Goal: Task Accomplishment & Management: Manage account settings

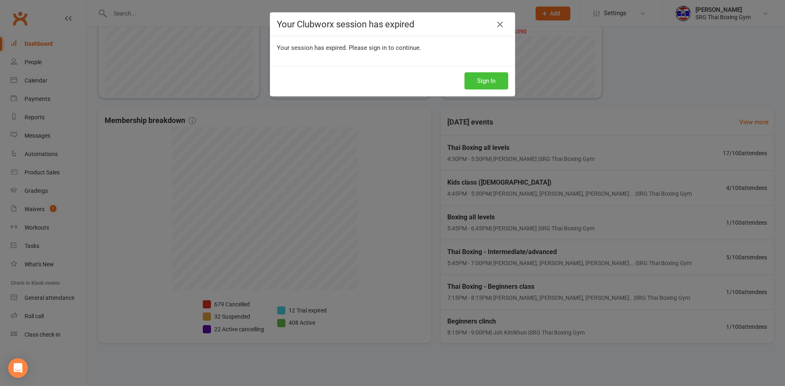
click at [484, 81] on button "Sign In" at bounding box center [486, 80] width 44 height 17
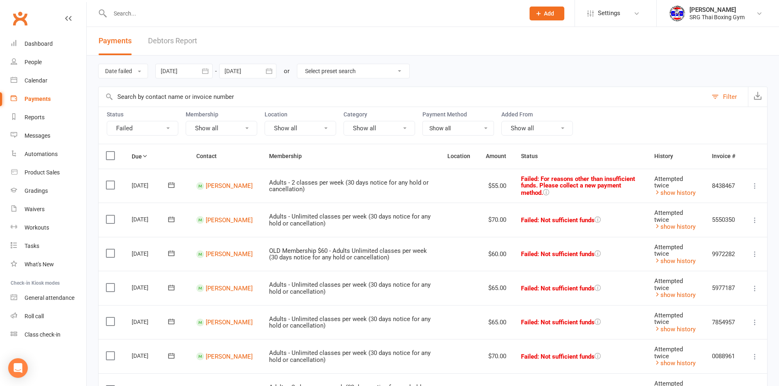
click at [172, 38] on link "Debtors Report" at bounding box center [172, 41] width 49 height 28
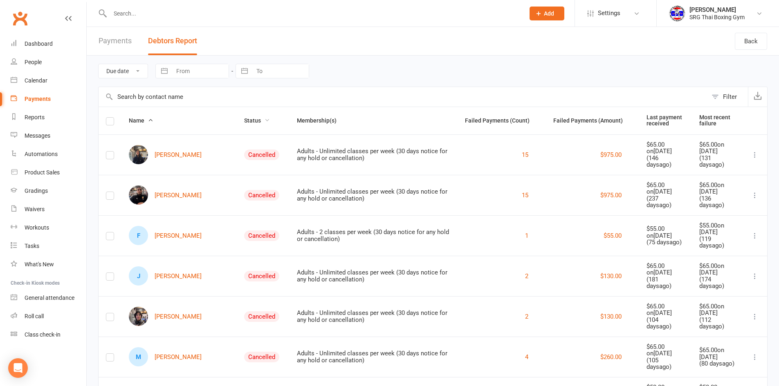
click at [249, 120] on span "Status" at bounding box center [257, 120] width 26 height 7
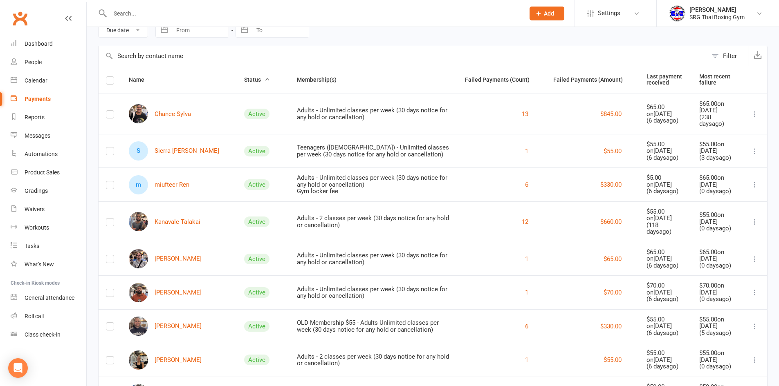
scroll to position [82, 0]
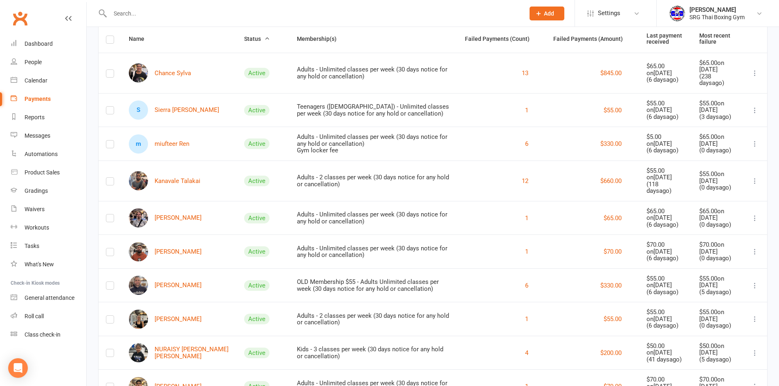
drag, startPoint x: 172, startPoint y: 203, endPoint x: 196, endPoint y: 19, distance: 185.6
click at [196, 19] on div at bounding box center [308, 13] width 421 height 27
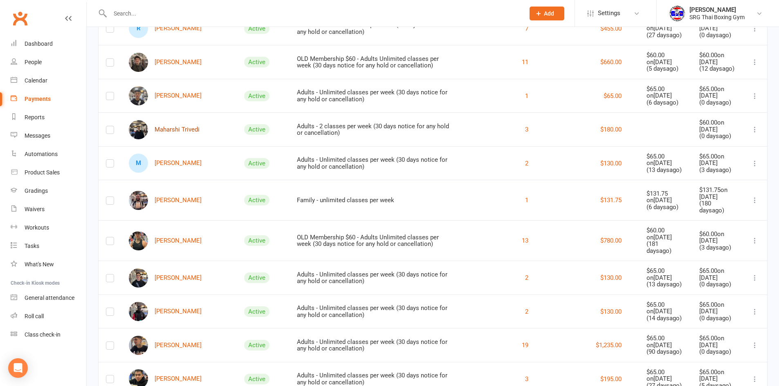
scroll to position [695, 0]
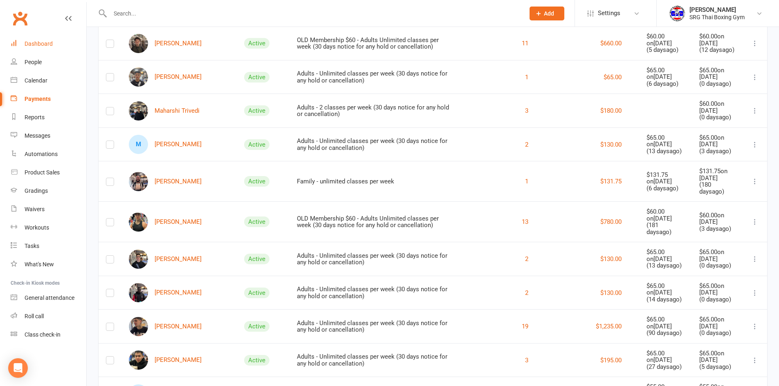
click at [35, 42] on div "Dashboard" at bounding box center [39, 43] width 28 height 7
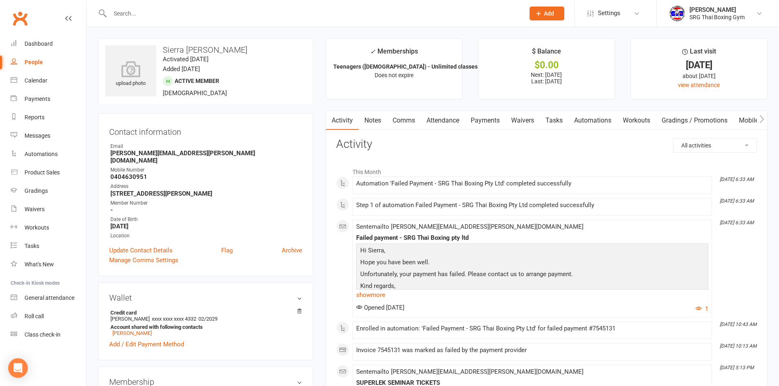
click at [485, 121] on link "Payments" at bounding box center [485, 120] width 40 height 19
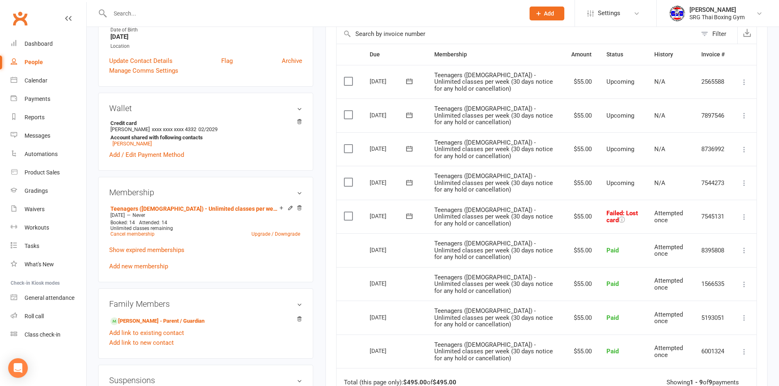
scroll to position [204, 0]
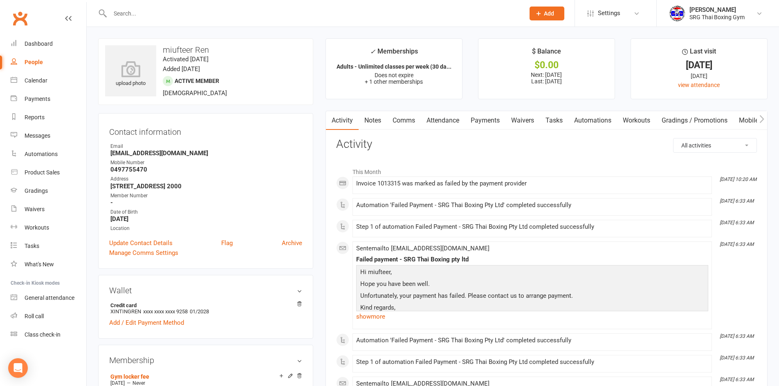
click at [496, 123] on link "Payments" at bounding box center [485, 120] width 40 height 19
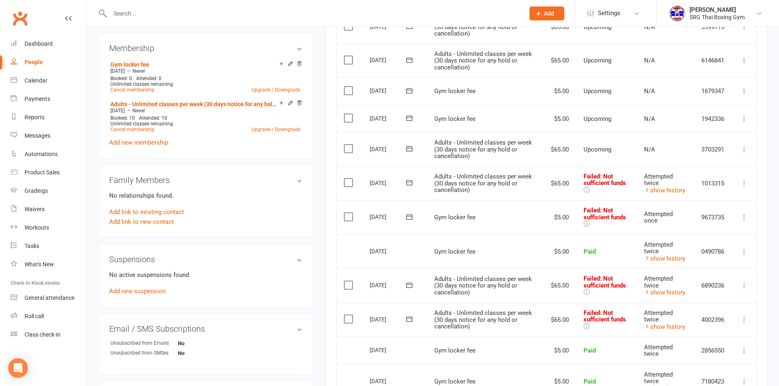
scroll to position [327, 0]
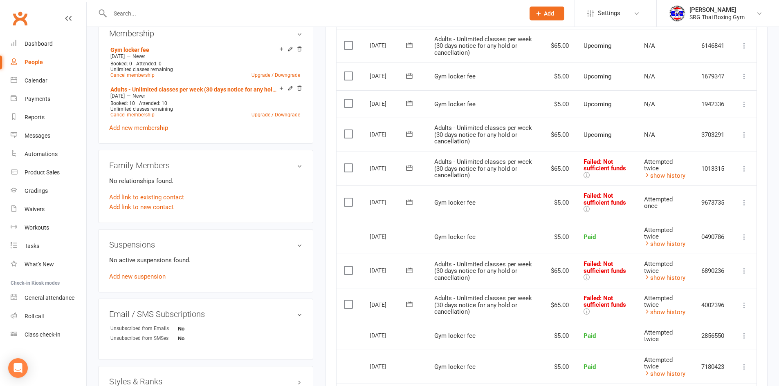
click at [744, 202] on icon at bounding box center [744, 203] width 8 height 8
click at [691, 284] on link "Retry now" at bounding box center [708, 284] width 81 height 16
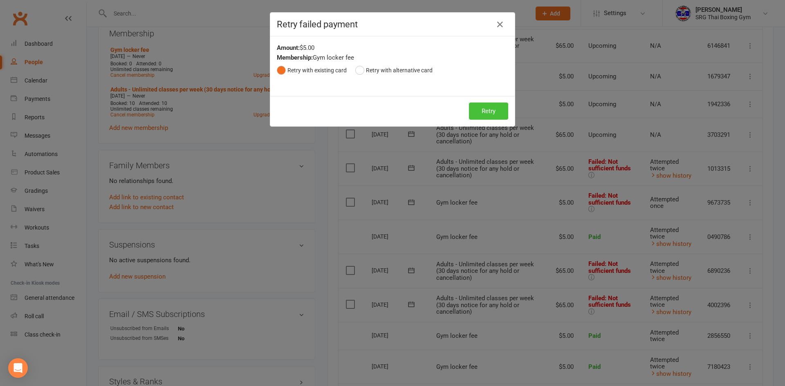
click at [490, 113] on button "Retry" at bounding box center [488, 111] width 39 height 17
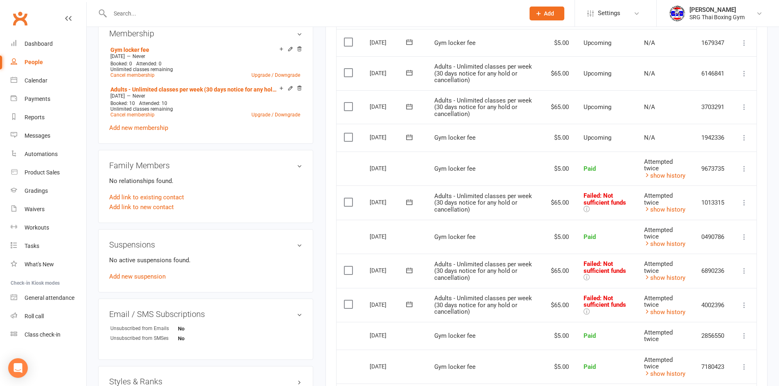
click at [747, 201] on icon at bounding box center [744, 203] width 8 height 8
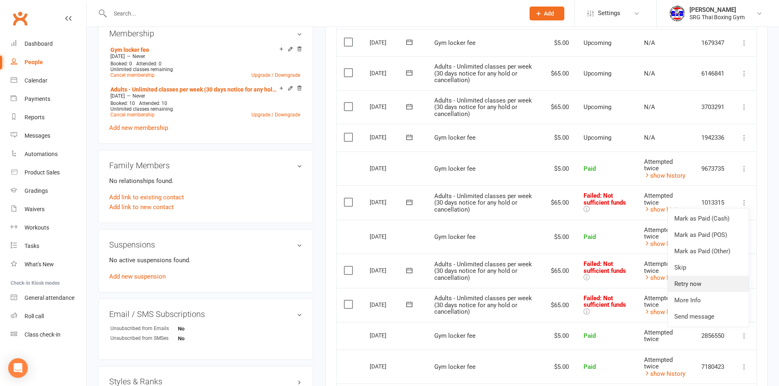
click at [705, 280] on link "Retry now" at bounding box center [708, 284] width 81 height 16
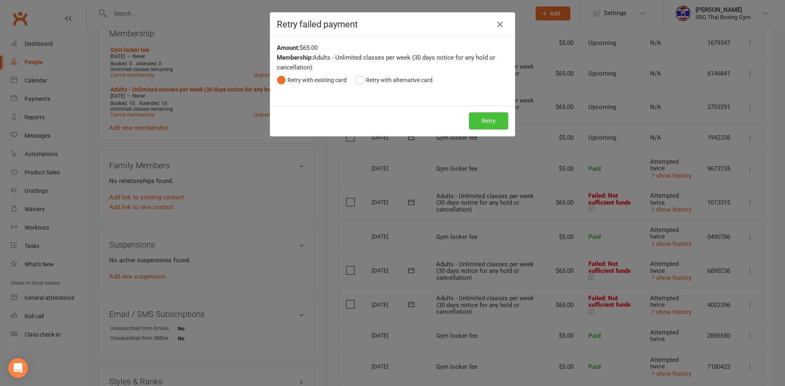
click at [491, 117] on button "Retry" at bounding box center [488, 120] width 39 height 17
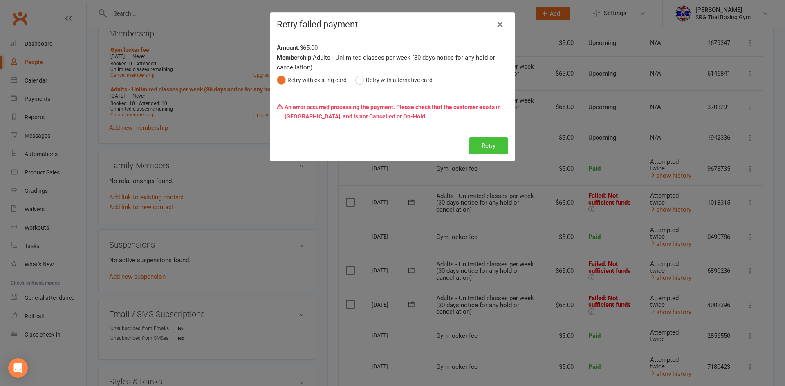
click at [469, 143] on button "Retry" at bounding box center [488, 145] width 39 height 17
click at [495, 24] on icon "button" at bounding box center [500, 25] width 10 height 10
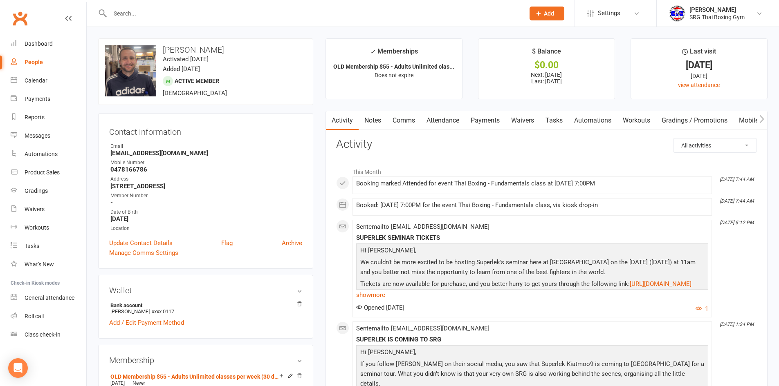
click at [485, 124] on link "Payments" at bounding box center [485, 120] width 40 height 19
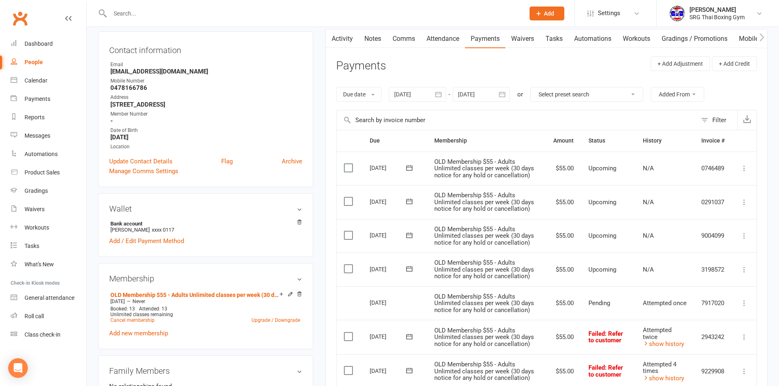
scroll to position [286, 0]
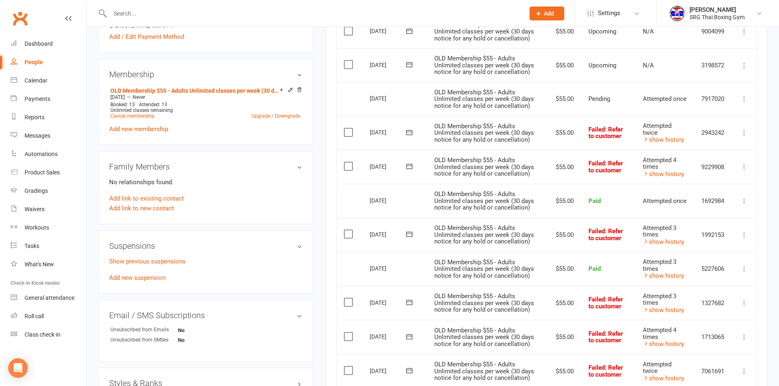
click at [744, 136] on icon at bounding box center [744, 133] width 8 height 8
click at [688, 210] on link "Retry now" at bounding box center [708, 214] width 81 height 16
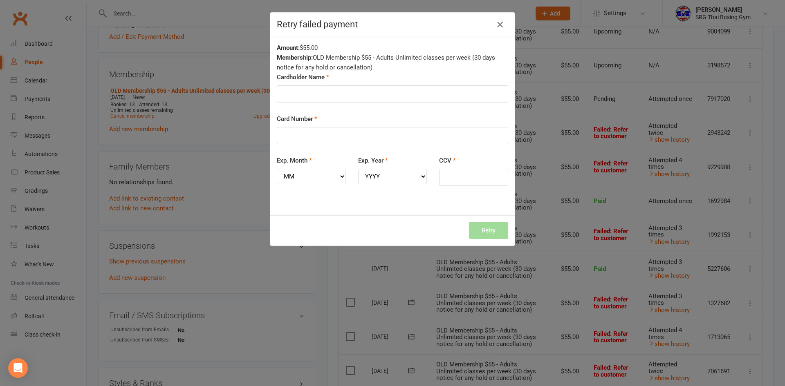
click at [498, 26] on icon "button" at bounding box center [500, 25] width 10 height 10
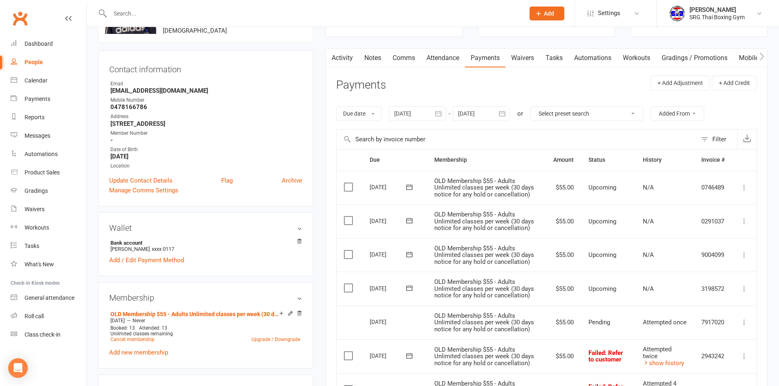
scroll to position [0, 0]
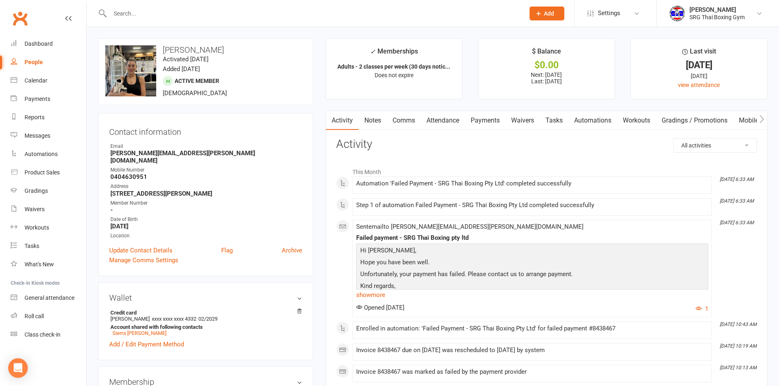
click at [495, 116] on link "Payments" at bounding box center [485, 120] width 40 height 19
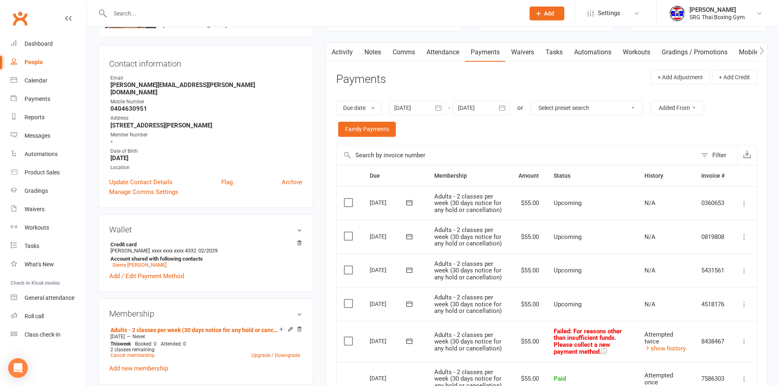
scroll to position [164, 0]
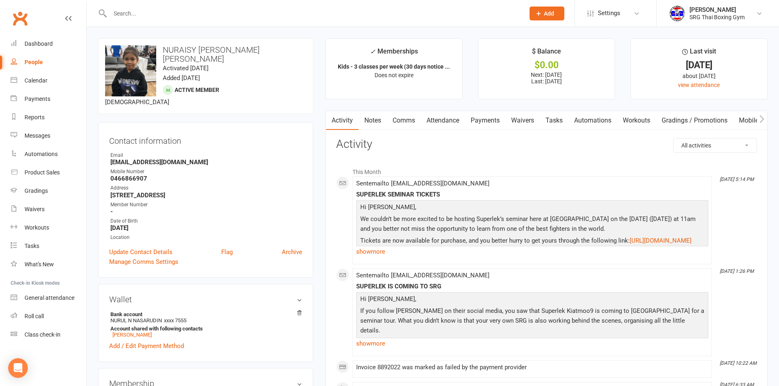
click at [489, 124] on link "Payments" at bounding box center [485, 120] width 40 height 19
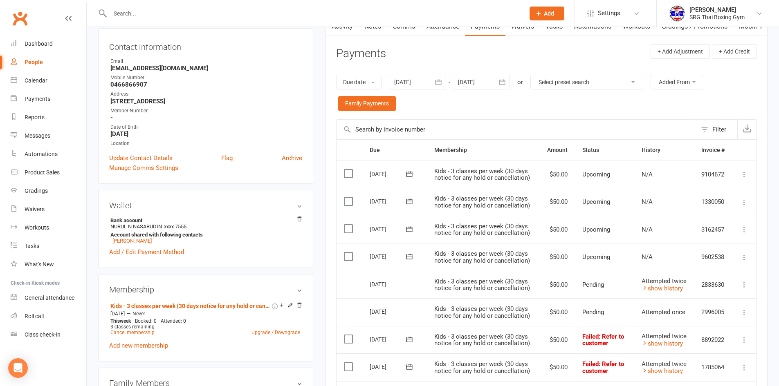
scroll to position [204, 0]
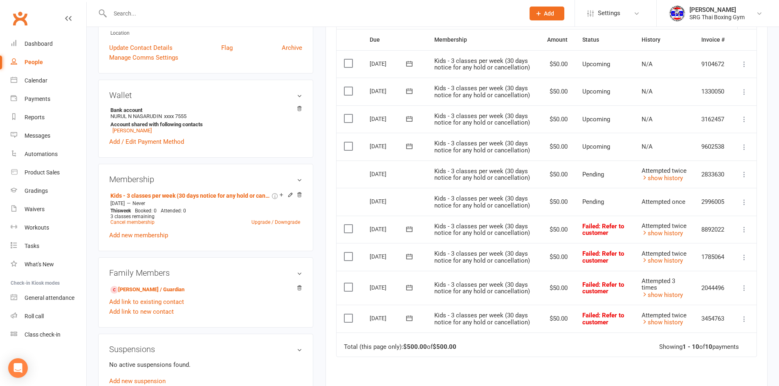
click at [742, 227] on icon at bounding box center [744, 230] width 8 height 8
click at [694, 305] on link "Retry now" at bounding box center [708, 311] width 81 height 16
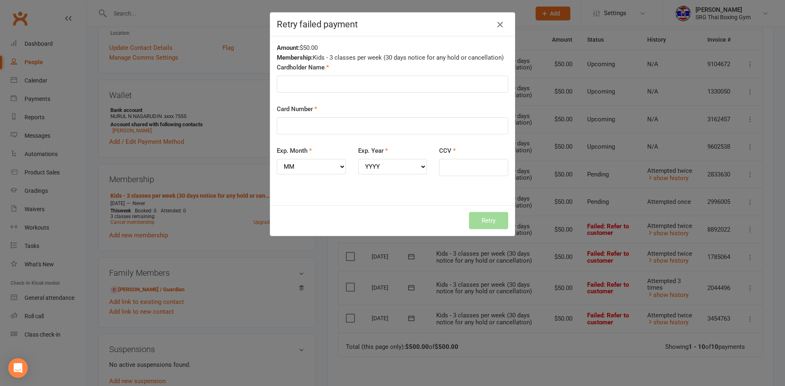
click at [503, 21] on button "button" at bounding box center [500, 24] width 13 height 13
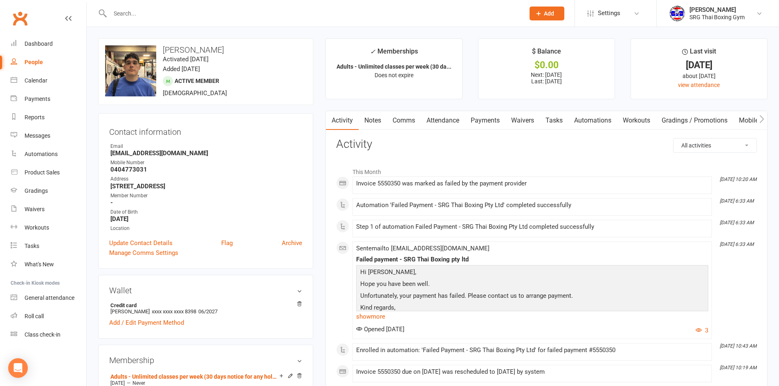
click at [490, 121] on link "Payments" at bounding box center [485, 120] width 40 height 19
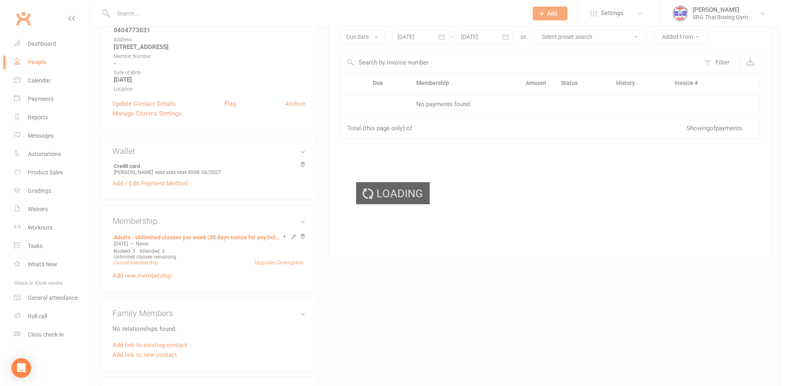
scroll to position [204, 0]
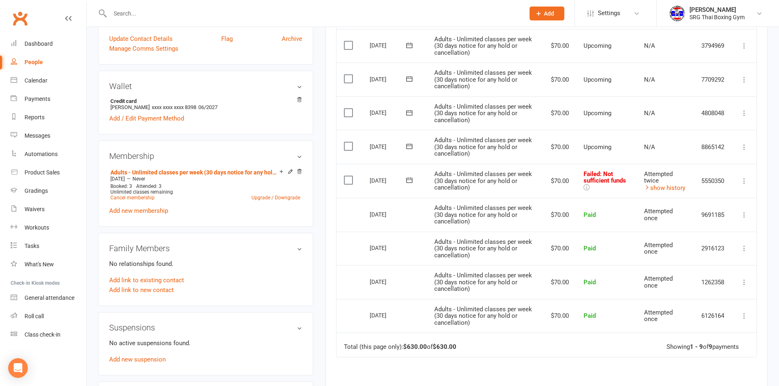
click at [743, 182] on icon at bounding box center [744, 181] width 8 height 8
click at [688, 263] on link "Retry now" at bounding box center [708, 262] width 81 height 16
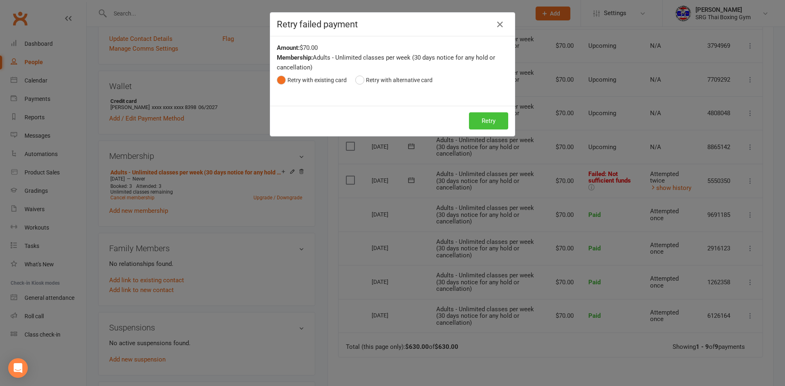
click at [477, 127] on button "Retry" at bounding box center [488, 120] width 39 height 17
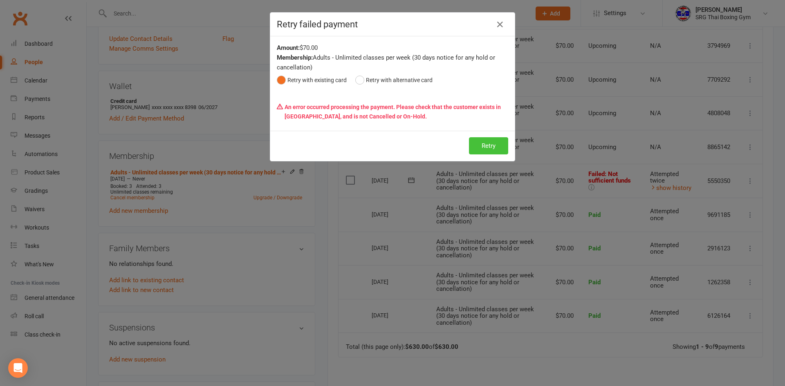
click at [484, 147] on button "Retry" at bounding box center [488, 145] width 39 height 17
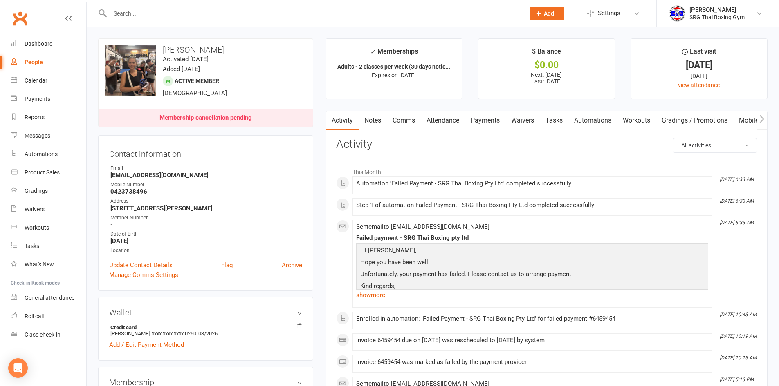
click at [486, 119] on link "Payments" at bounding box center [485, 120] width 40 height 19
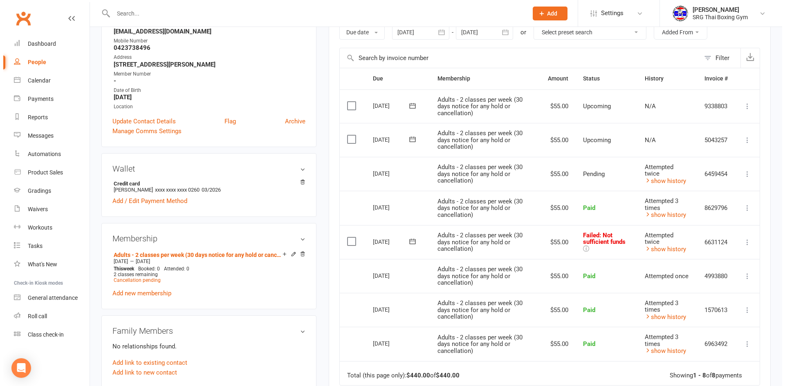
scroll to position [164, 0]
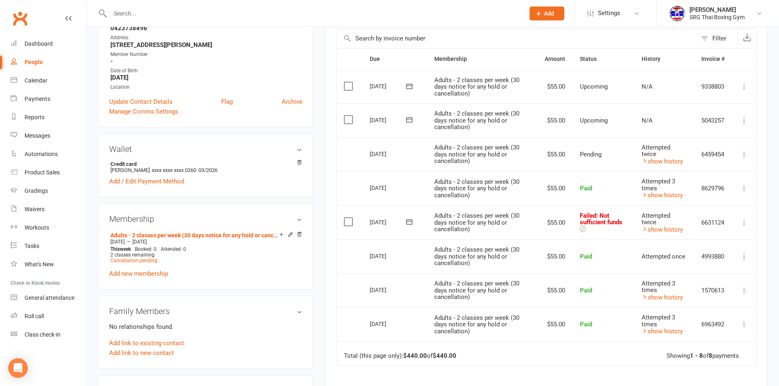
click at [744, 222] on icon at bounding box center [744, 223] width 8 height 8
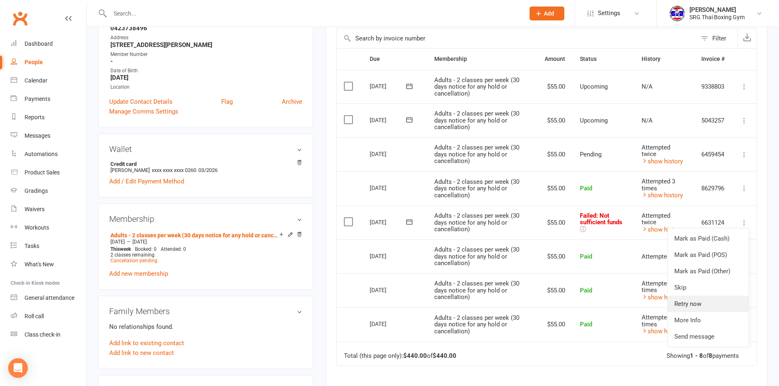
click at [693, 301] on link "Retry now" at bounding box center [708, 304] width 81 height 16
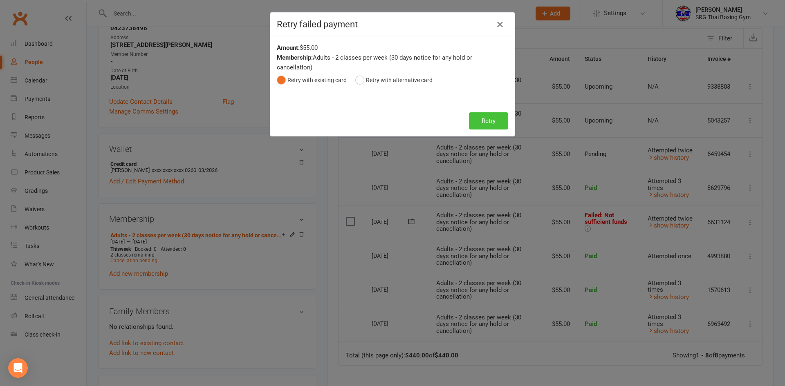
click at [480, 123] on button "Retry" at bounding box center [488, 120] width 39 height 17
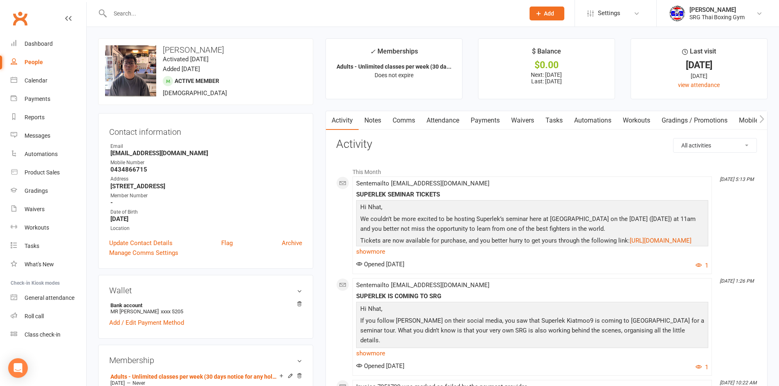
click at [477, 119] on link "Payments" at bounding box center [485, 120] width 40 height 19
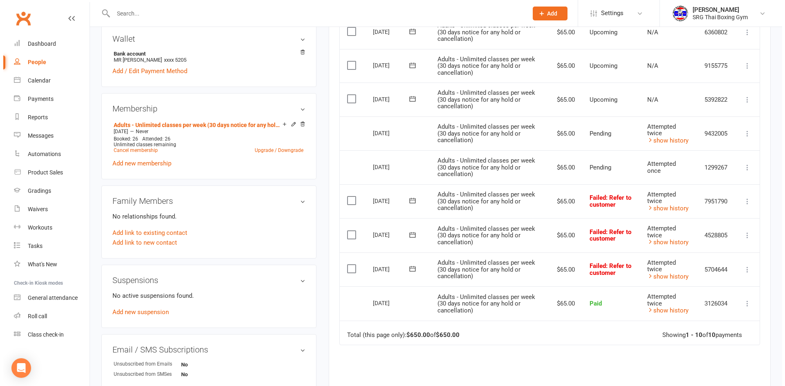
scroll to position [327, 0]
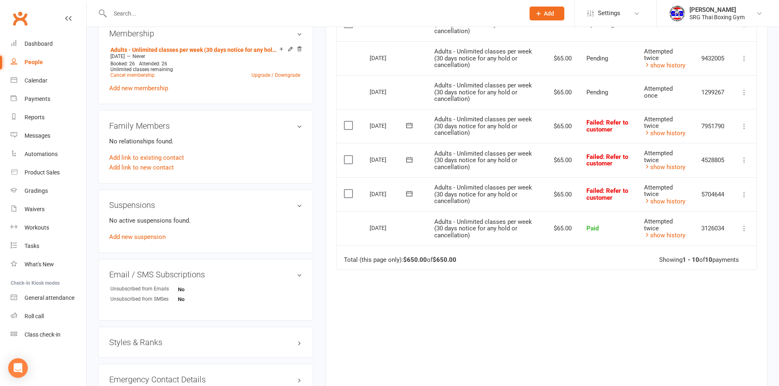
click at [744, 192] on icon at bounding box center [744, 195] width 8 height 8
click at [699, 272] on link "Retry now" at bounding box center [708, 276] width 81 height 16
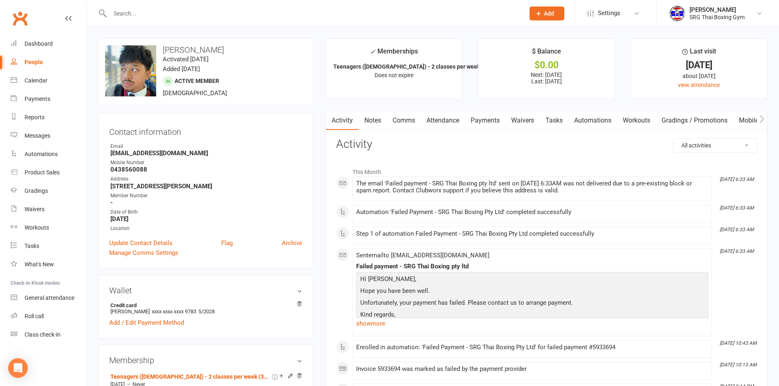
click at [483, 120] on link "Payments" at bounding box center [485, 120] width 40 height 19
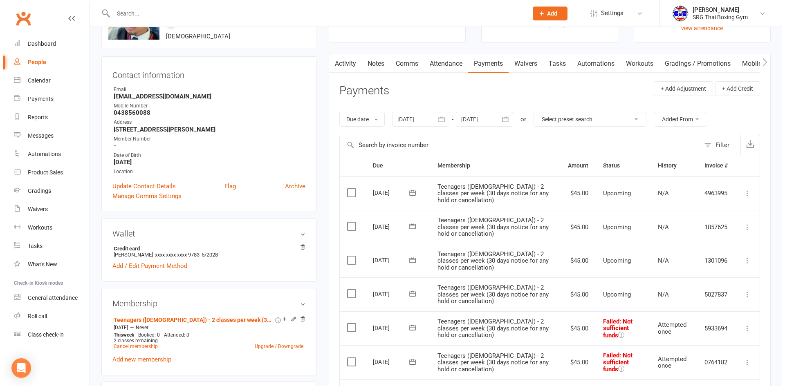
scroll to position [123, 0]
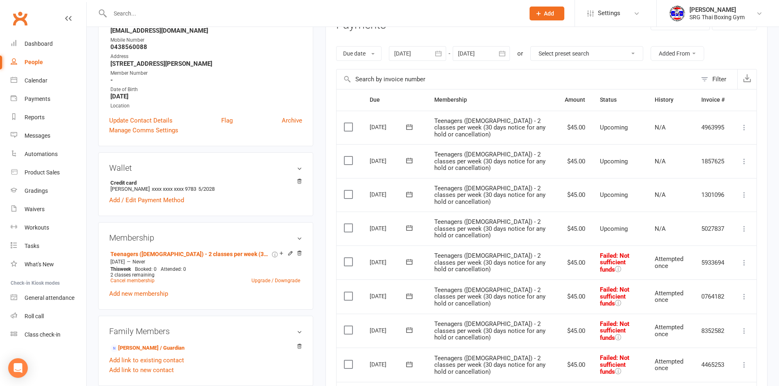
click at [745, 260] on icon at bounding box center [744, 263] width 8 height 8
click at [698, 341] on link "Retry now" at bounding box center [708, 344] width 81 height 16
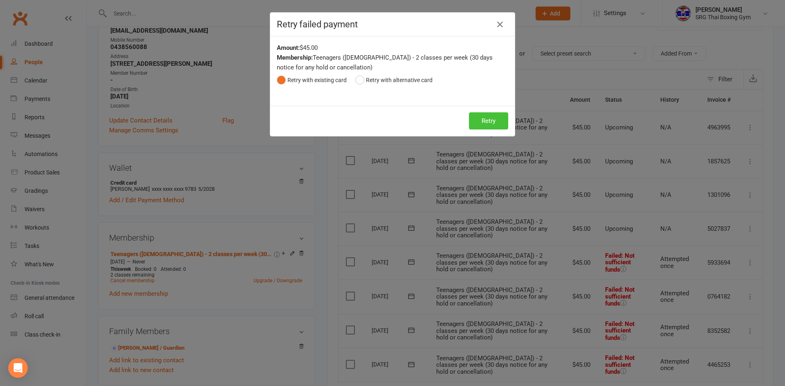
click at [481, 121] on button "Retry" at bounding box center [488, 120] width 39 height 17
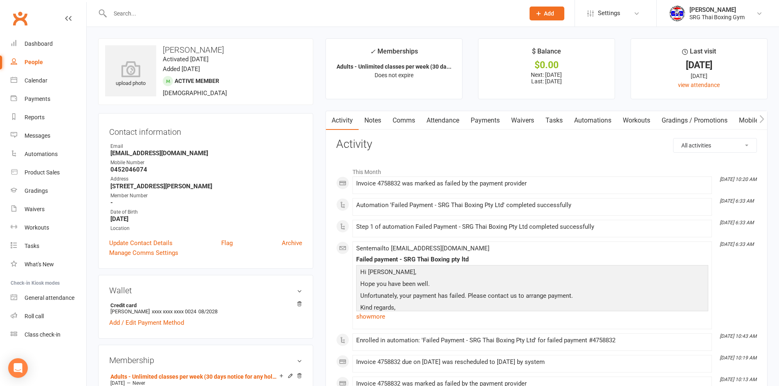
click at [485, 122] on link "Payments" at bounding box center [485, 120] width 40 height 19
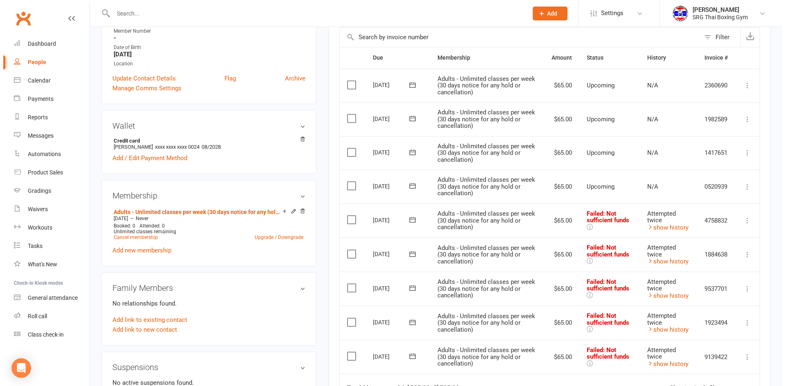
scroll to position [204, 0]
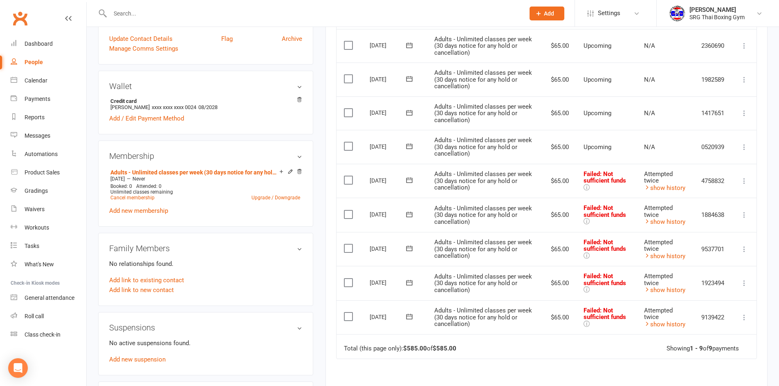
click at [743, 177] on icon at bounding box center [744, 181] width 8 height 8
click at [702, 257] on link "Retry now" at bounding box center [708, 262] width 81 height 16
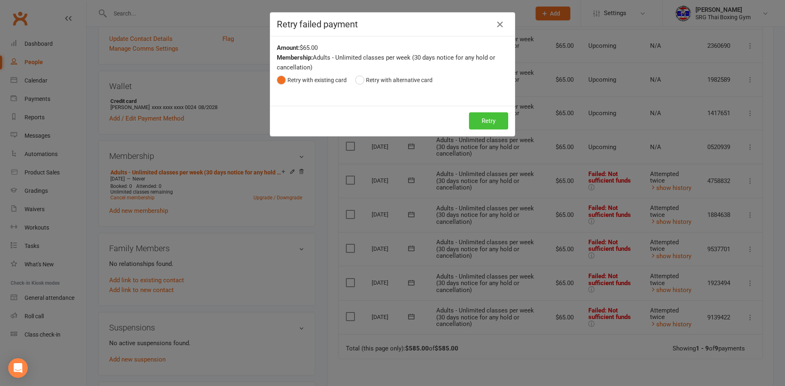
click at [489, 120] on button "Retry" at bounding box center [488, 120] width 39 height 17
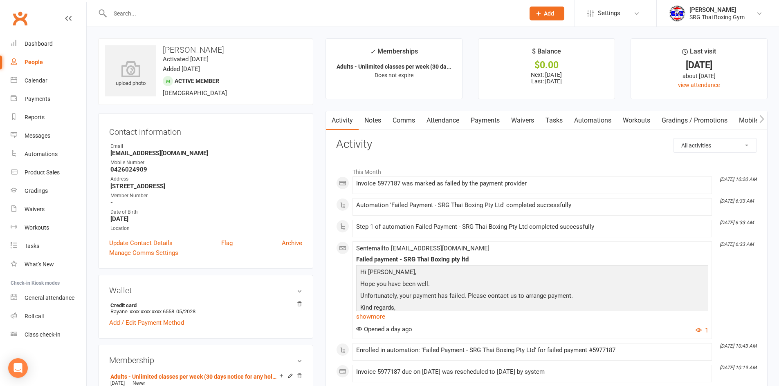
click at [473, 123] on link "Payments" at bounding box center [485, 120] width 40 height 19
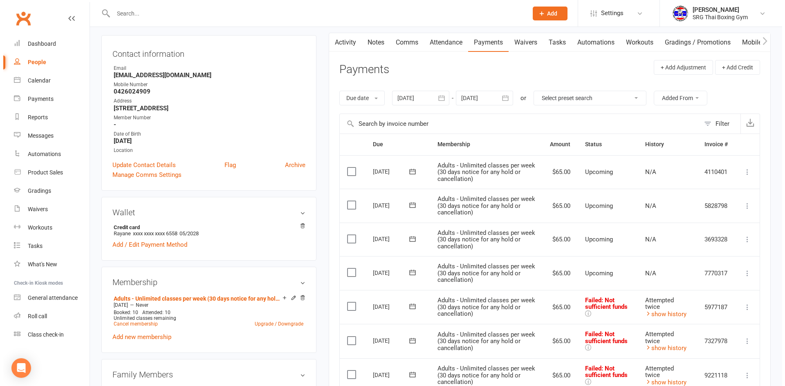
scroll to position [164, 0]
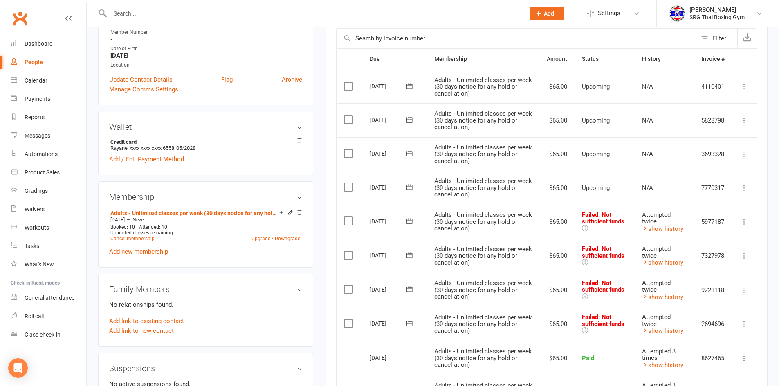
click at [742, 222] on icon at bounding box center [744, 222] width 8 height 8
click at [706, 301] on link "Retry now" at bounding box center [708, 303] width 81 height 16
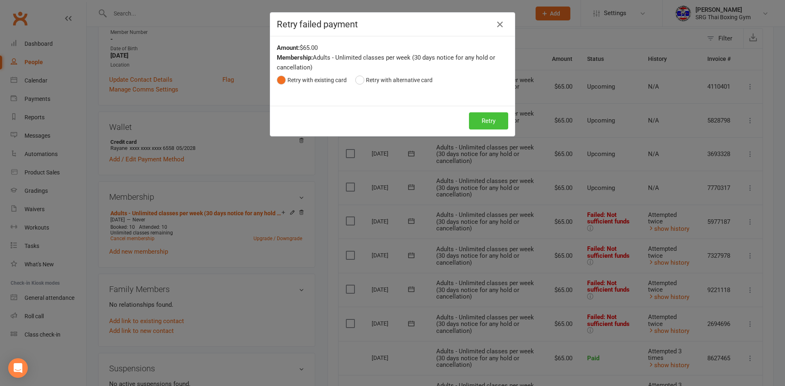
click at [478, 117] on button "Retry" at bounding box center [488, 120] width 39 height 17
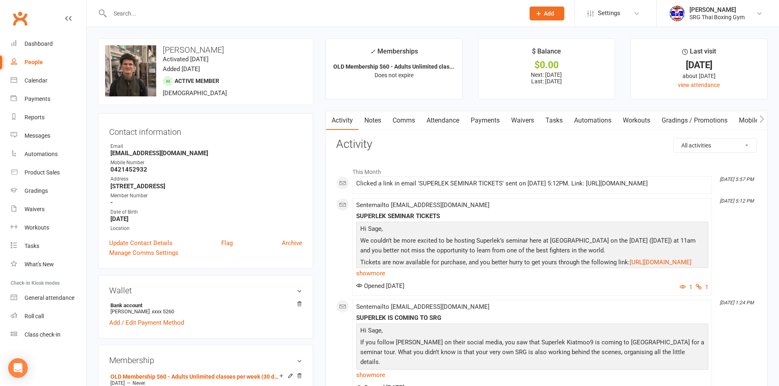
click at [485, 118] on link "Payments" at bounding box center [485, 120] width 40 height 19
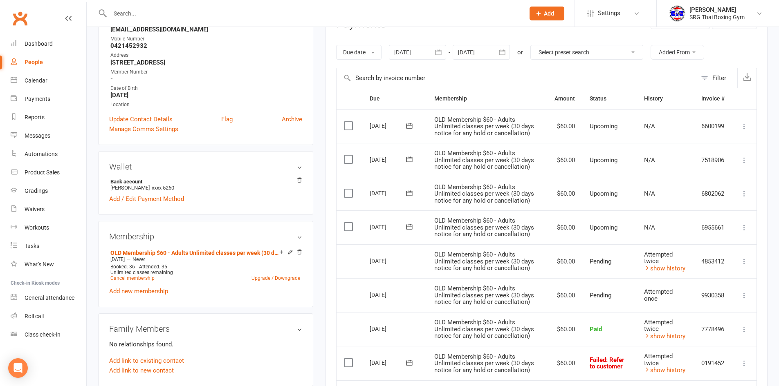
scroll to position [164, 0]
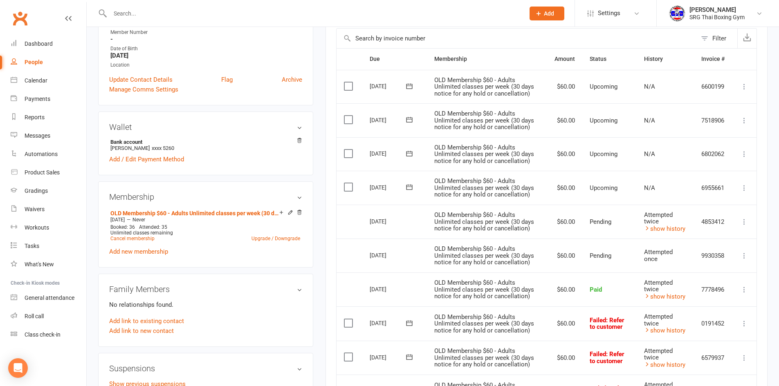
click at [746, 322] on icon at bounding box center [744, 324] width 8 height 8
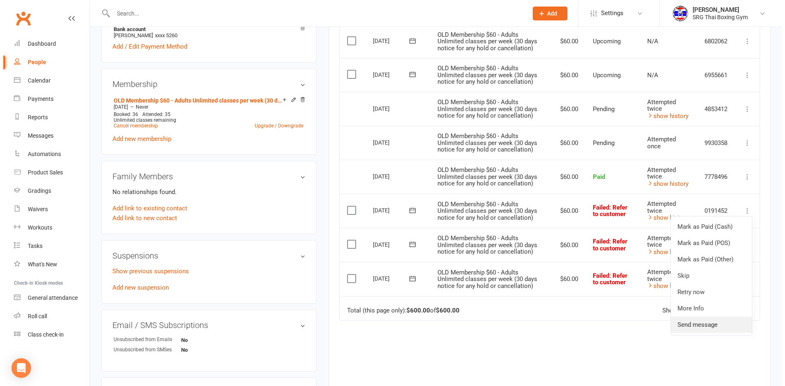
scroll to position [286, 0]
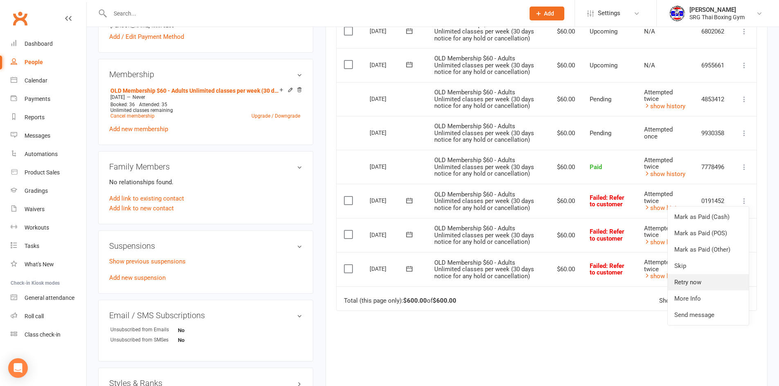
click at [698, 284] on link "Retry now" at bounding box center [708, 282] width 81 height 16
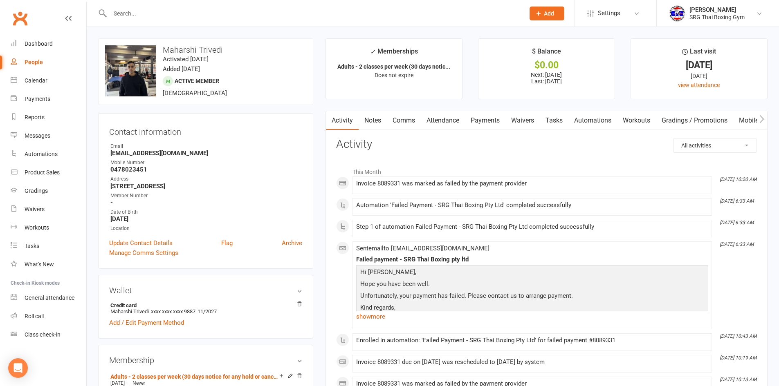
click at [480, 123] on link "Payments" at bounding box center [485, 120] width 40 height 19
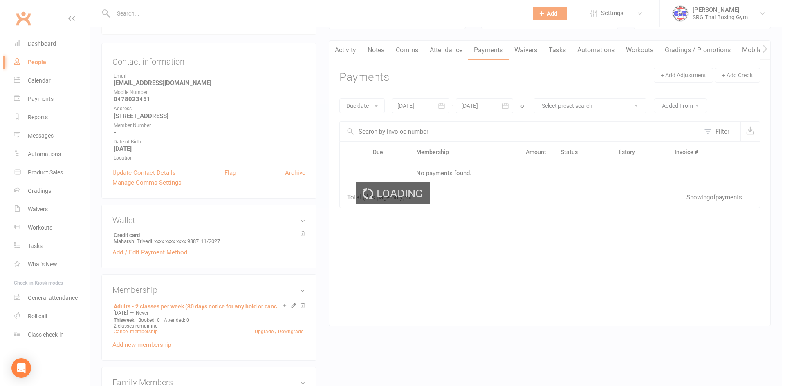
scroll to position [123, 0]
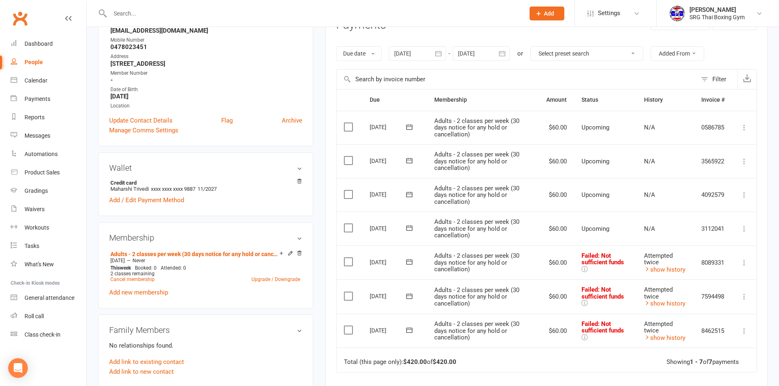
click at [743, 263] on icon at bounding box center [744, 263] width 8 height 8
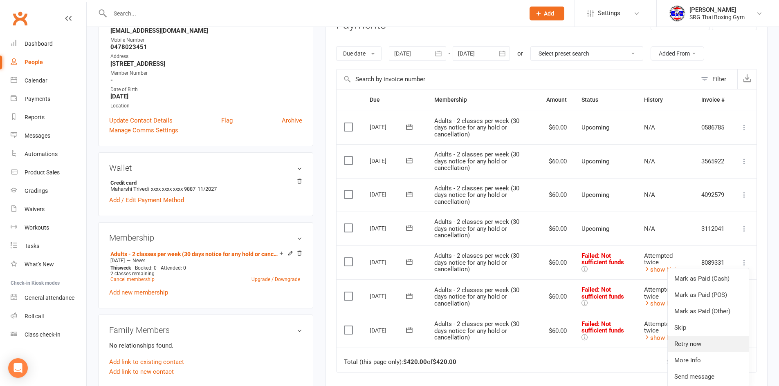
click at [698, 342] on link "Retry now" at bounding box center [708, 344] width 81 height 16
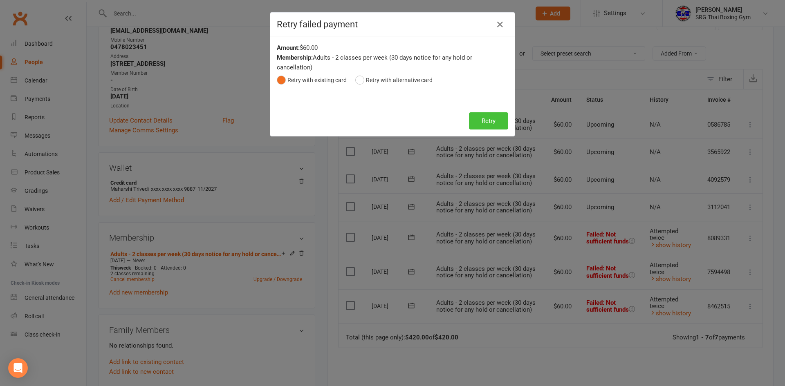
click at [491, 119] on button "Retry" at bounding box center [488, 120] width 39 height 17
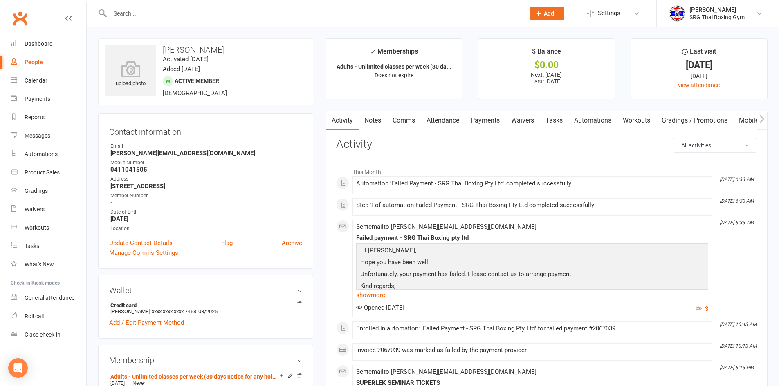
click at [503, 118] on link "Payments" at bounding box center [485, 120] width 40 height 19
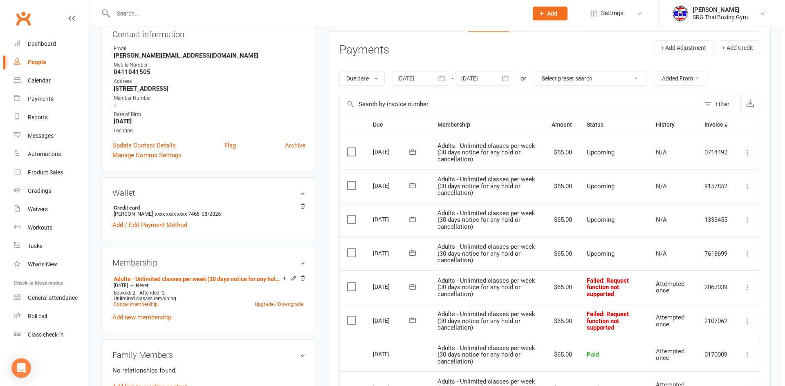
scroll to position [245, 0]
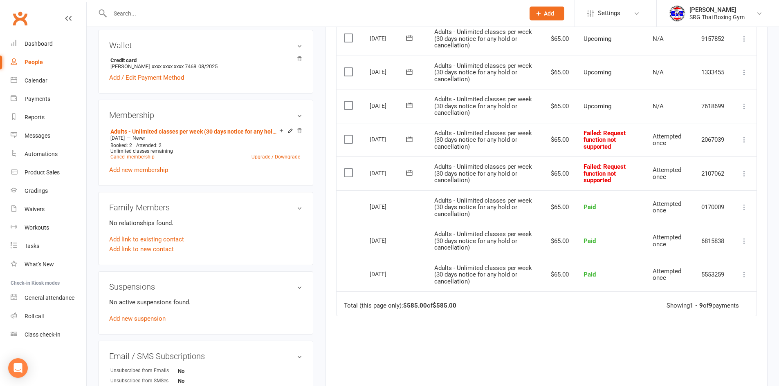
click at [745, 175] on icon at bounding box center [744, 174] width 8 height 8
click at [700, 258] on link "Retry now" at bounding box center [708, 255] width 81 height 16
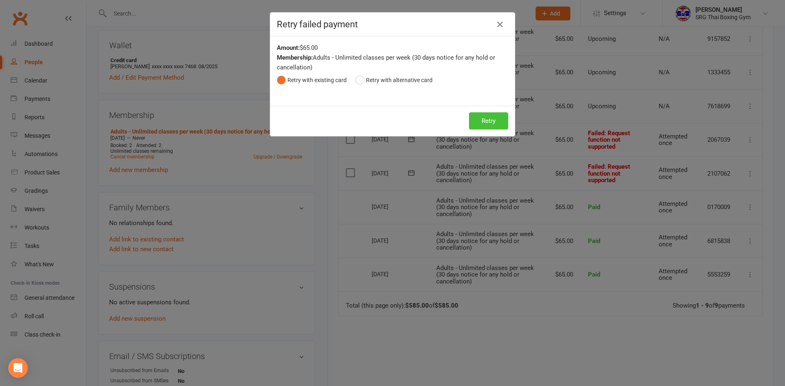
click at [488, 122] on button "Retry" at bounding box center [488, 120] width 39 height 17
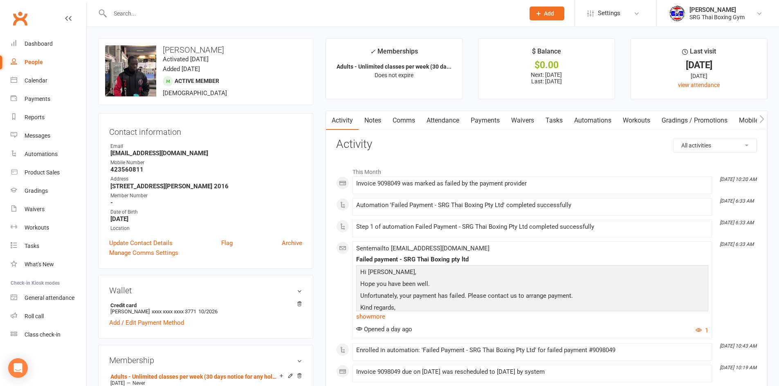
click at [487, 120] on link "Payments" at bounding box center [485, 120] width 40 height 19
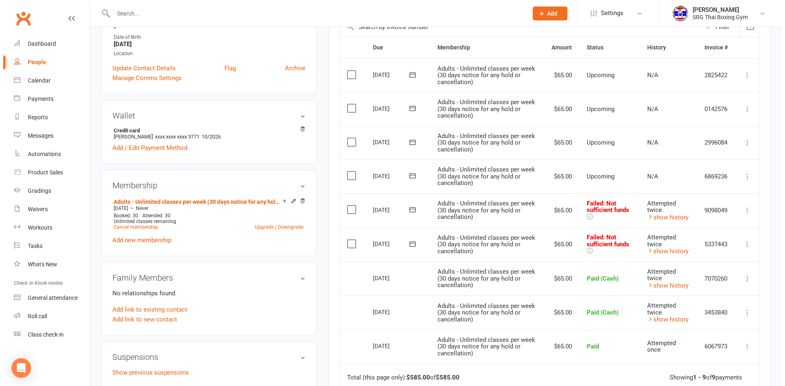
scroll to position [245, 0]
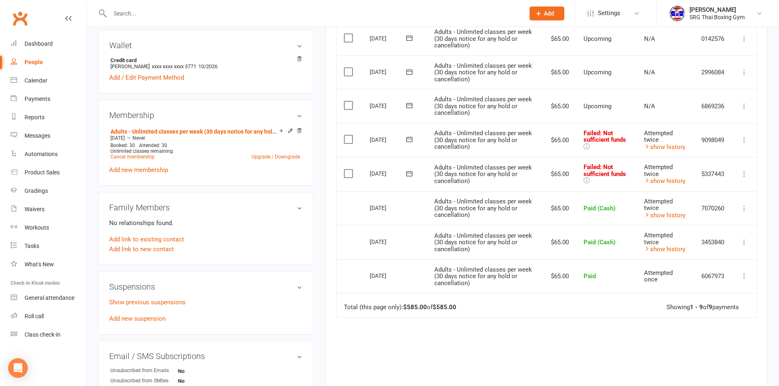
click at [743, 176] on icon at bounding box center [744, 174] width 8 height 8
click at [706, 251] on link "Retry now" at bounding box center [708, 255] width 81 height 16
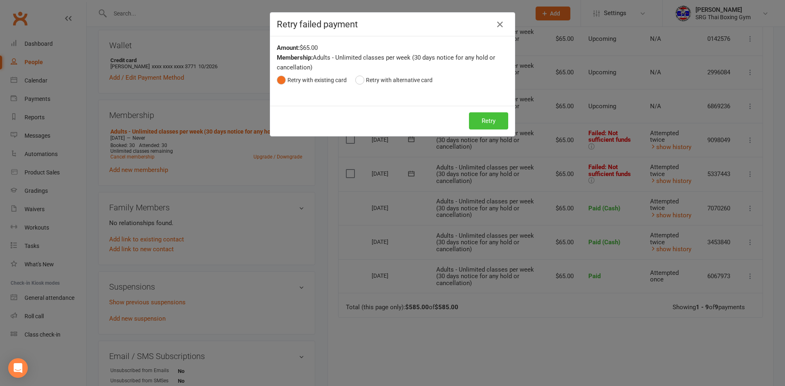
click at [475, 125] on button "Retry" at bounding box center [488, 120] width 39 height 17
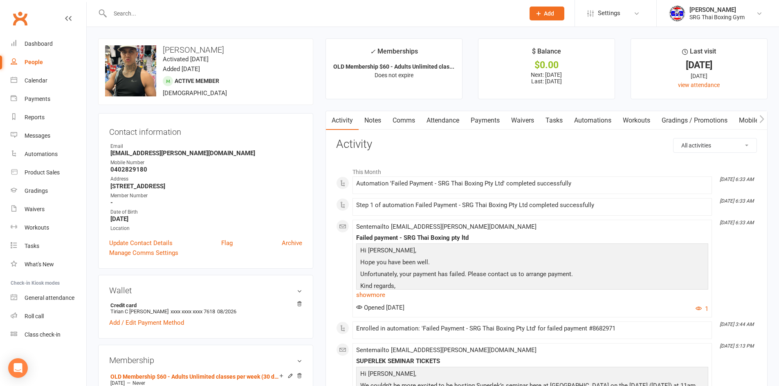
click at [478, 118] on link "Payments" at bounding box center [485, 120] width 40 height 19
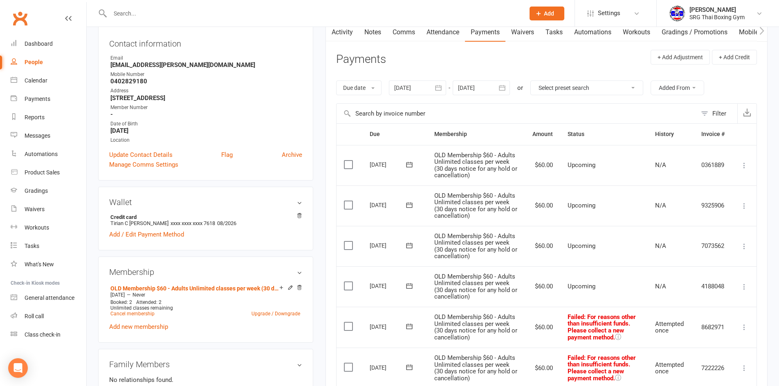
scroll to position [204, 0]
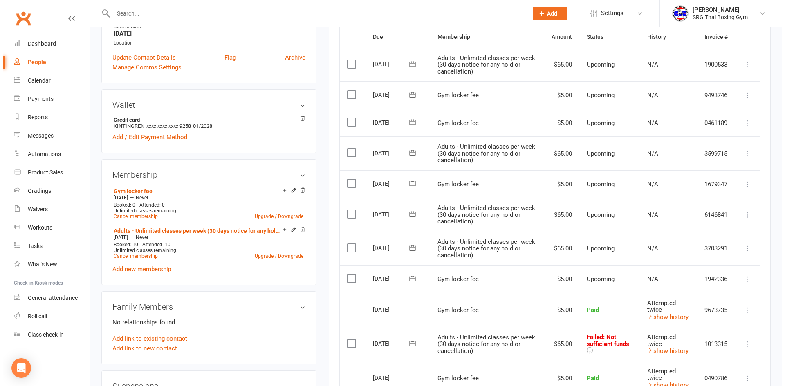
scroll to position [245, 0]
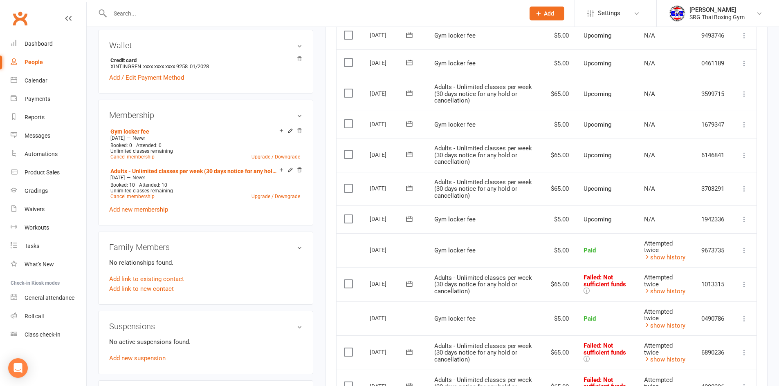
click at [744, 285] on icon at bounding box center [744, 284] width 8 height 8
click at [700, 364] on link "Retry now" at bounding box center [708, 366] width 81 height 16
